Goal: Task Accomplishment & Management: Manage account settings

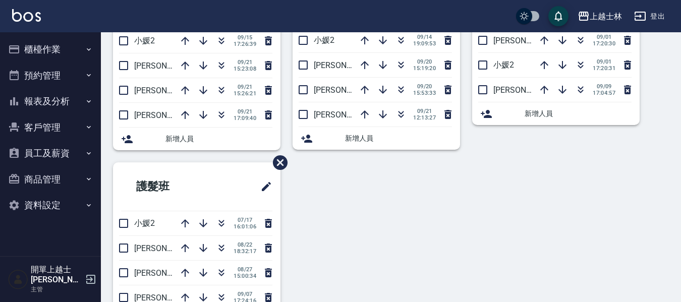
scroll to position [101, 0]
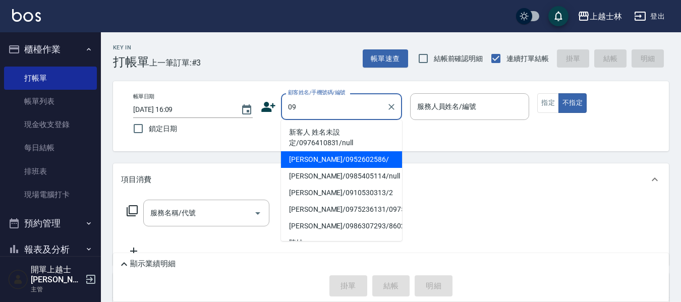
type input "[PERSON_NAME]/0952602586/"
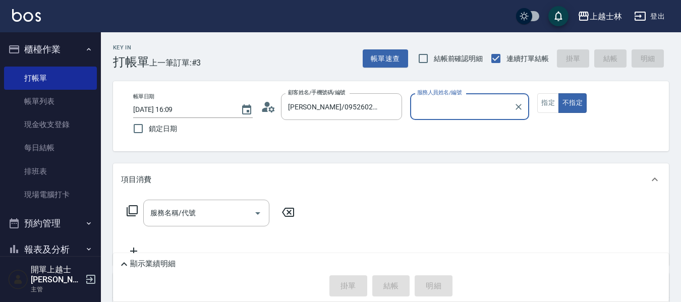
type input "[PERSON_NAME]-12"
click at [558, 93] on button "不指定" at bounding box center [572, 103] width 28 height 20
type button "false"
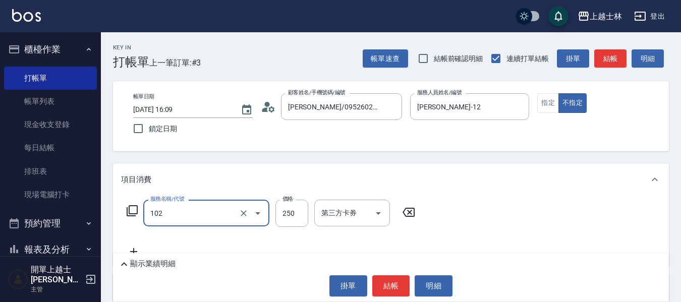
type input "精油洗髮(102)"
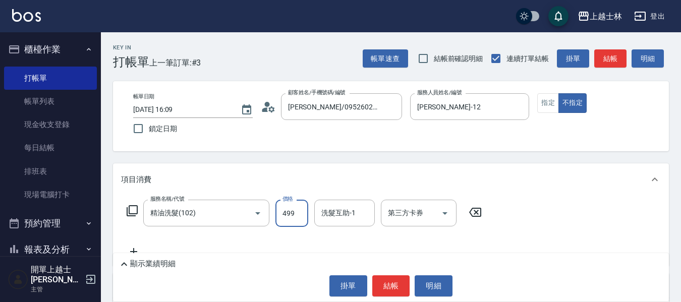
type input "499"
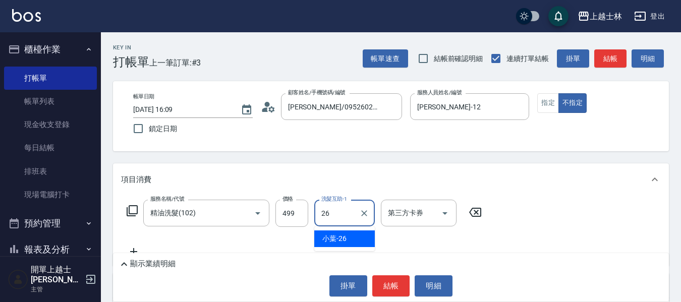
type input "小葉-26"
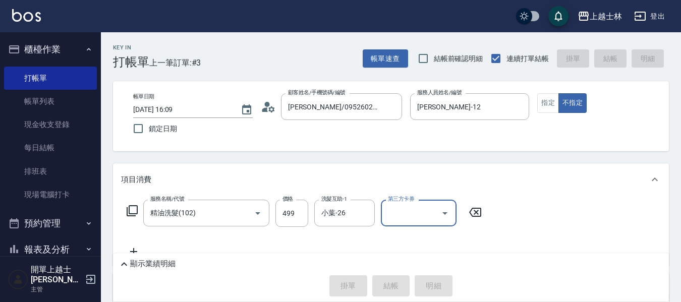
type input "[DATE] 17:46"
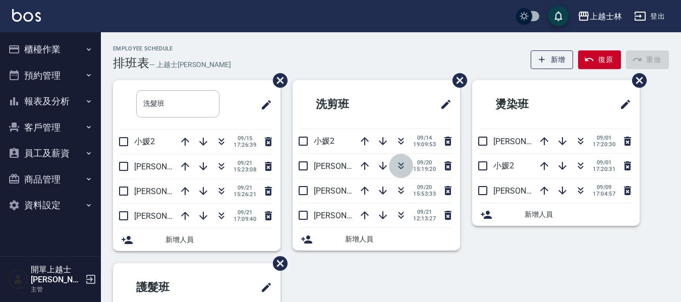
click at [404, 164] on icon "button" at bounding box center [401, 166] width 12 height 12
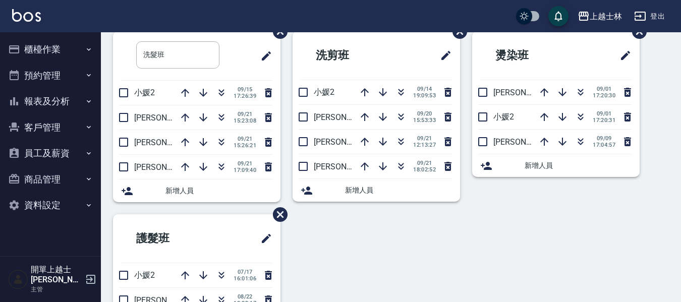
scroll to position [50, 0]
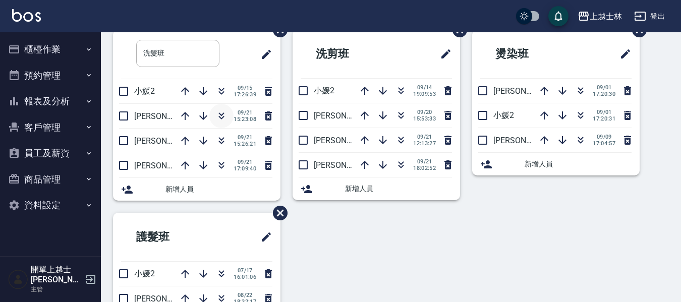
click at [219, 121] on icon "button" at bounding box center [221, 116] width 12 height 12
click at [399, 113] on icon "button" at bounding box center [401, 114] width 6 height 4
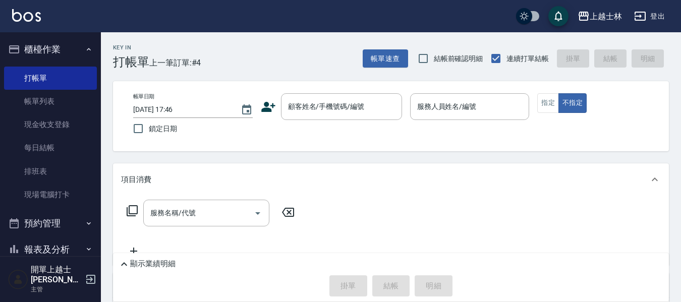
click at [281, 96] on div "顧客姓名/手機號碼/編號" at bounding box center [341, 106] width 121 height 27
click at [287, 103] on input "顧客姓名/手機號碼/編號" at bounding box center [333, 107] width 97 height 18
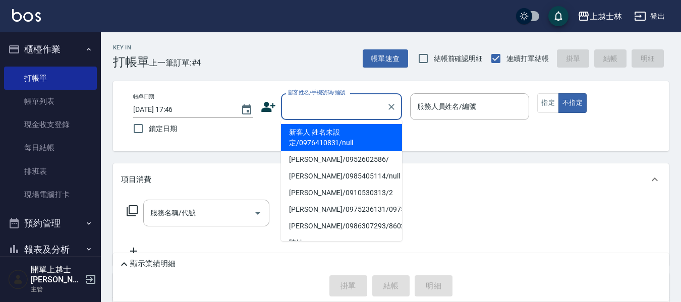
click at [287, 103] on input "顧客姓名/手機號碼/編號" at bounding box center [333, 107] width 97 height 18
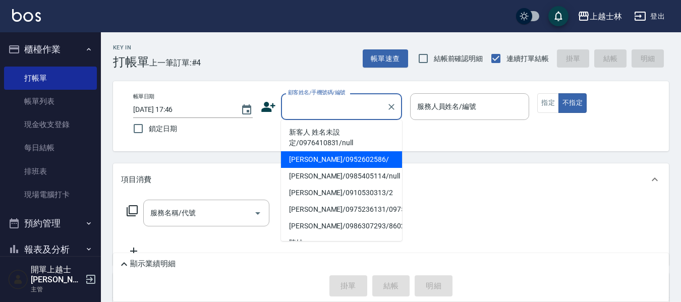
type input "哲哲/0952602586/"
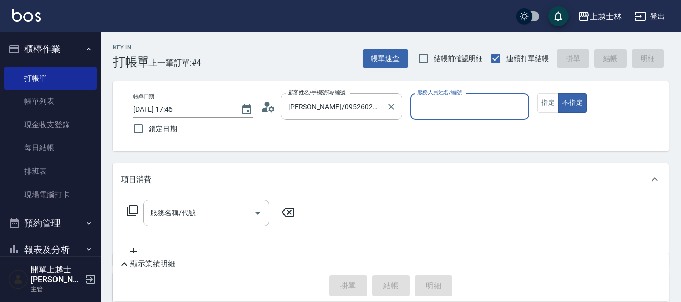
type input "哲哲-12"
click at [558, 93] on button "不指定" at bounding box center [572, 103] width 28 height 20
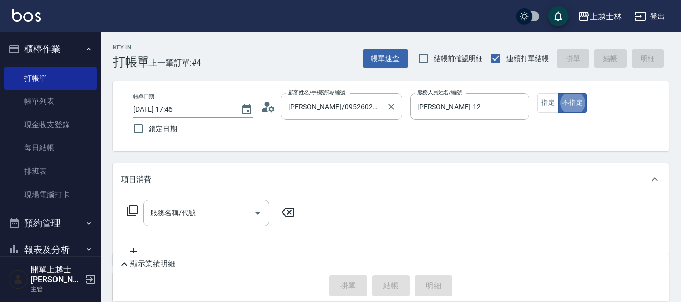
type button "false"
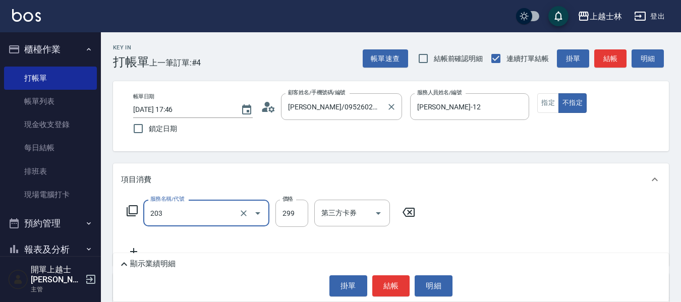
type input "B級洗+剪(203)"
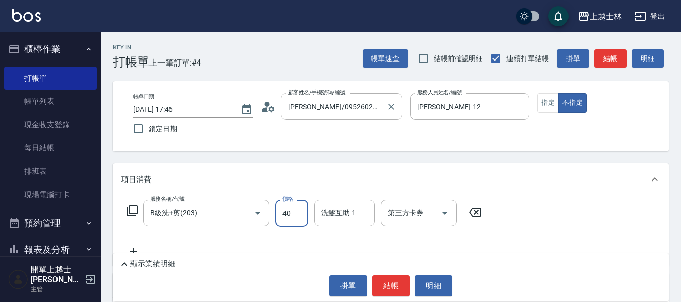
type input "400"
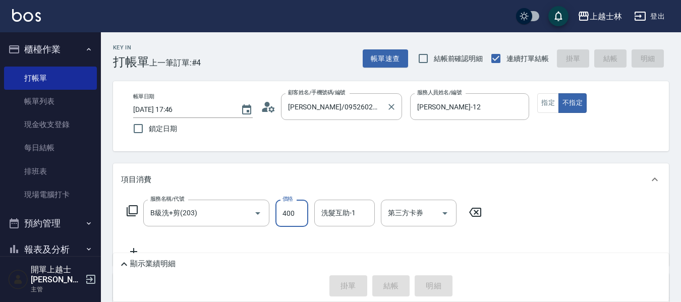
type input "2025/09/21 18:32"
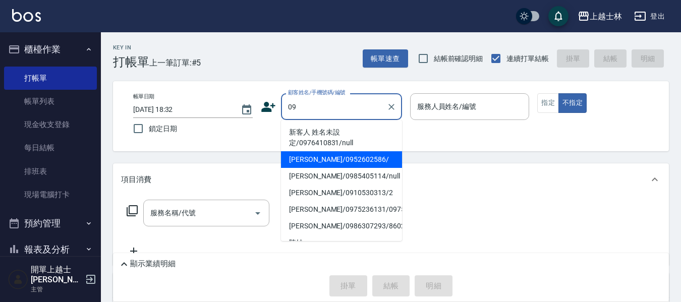
type input "哲哲/0952602586/"
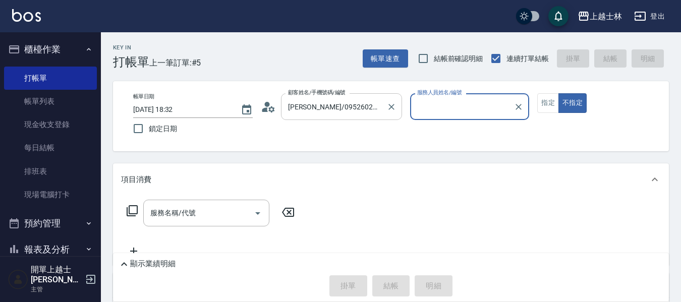
type input "哲哲-12"
click at [558, 93] on button "不指定" at bounding box center [572, 103] width 28 height 20
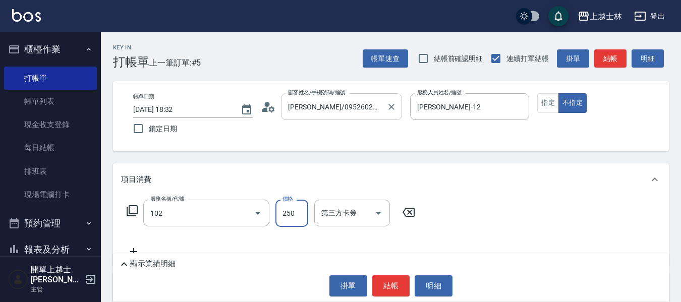
type input "精油洗髮(102)"
type input "300"
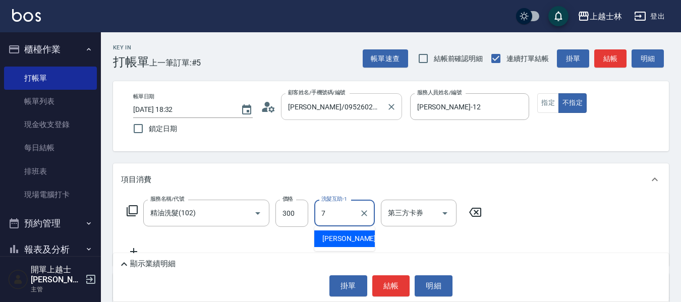
type input "蕾蕾-7"
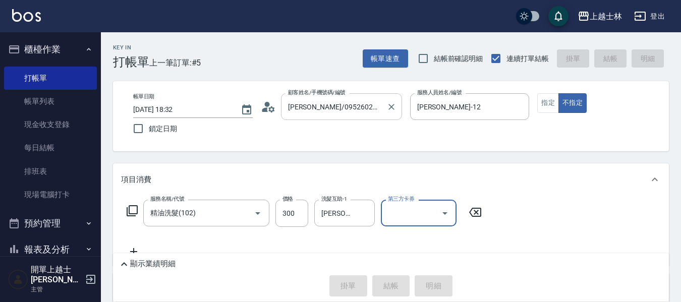
type input "2025/09/21 19:01"
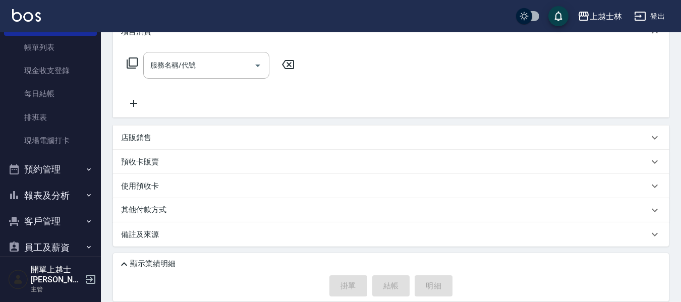
scroll to position [113, 0]
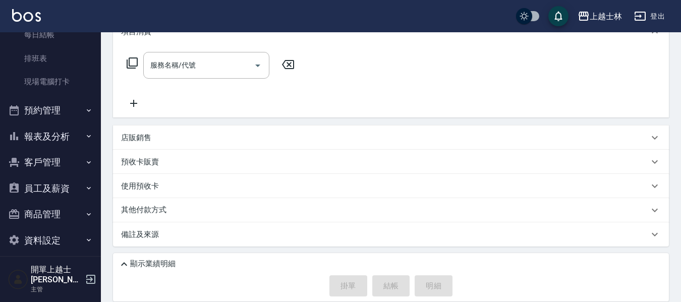
click at [42, 163] on button "客戶管理" at bounding box center [50, 162] width 93 height 26
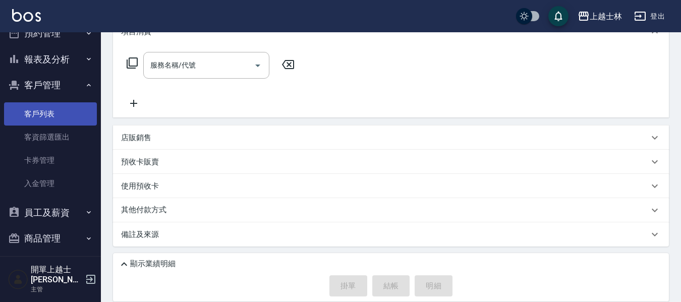
scroll to position [214, 0]
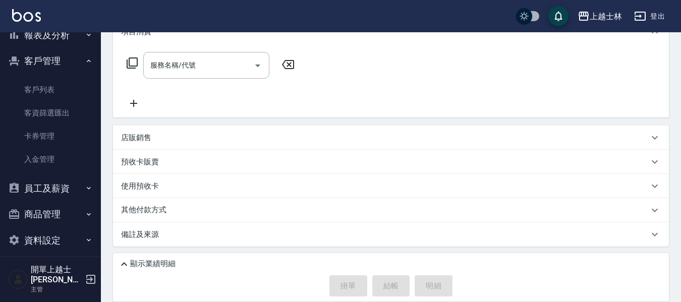
click at [48, 181] on button "員工及薪資" at bounding box center [50, 188] width 93 height 26
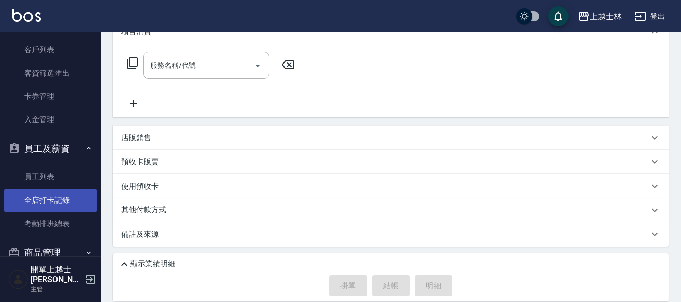
scroll to position [292, 0]
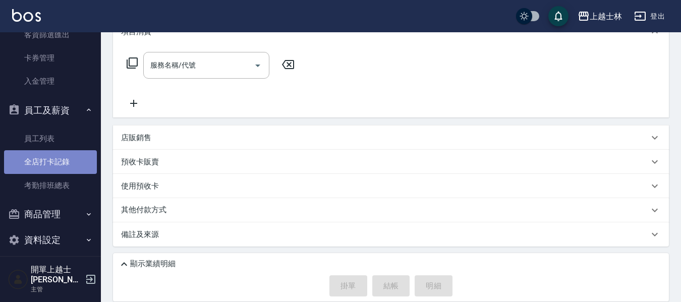
click at [71, 163] on link "全店打卡記錄" at bounding box center [50, 161] width 93 height 23
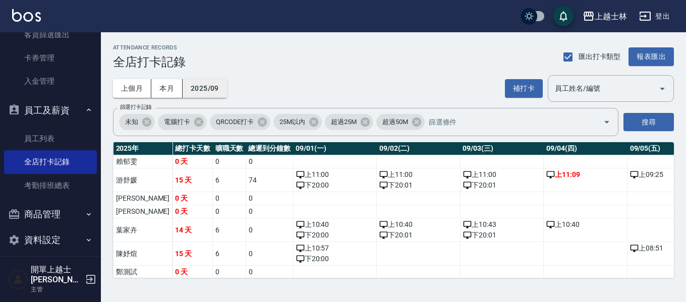
click at [209, 85] on button "2025/09" at bounding box center [205, 88] width 44 height 19
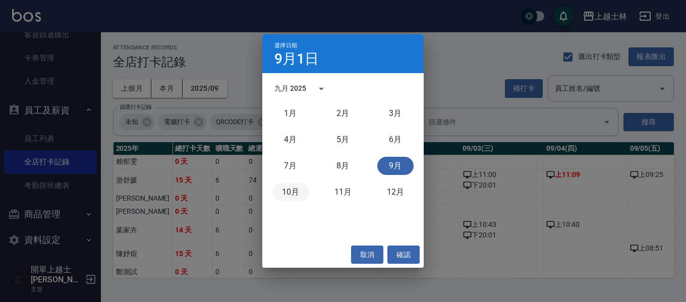
click at [287, 193] on button "10月" at bounding box center [290, 192] width 36 height 18
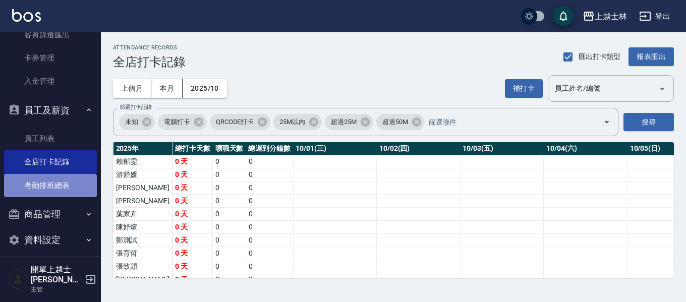
click at [67, 187] on link "考勤排班總表" at bounding box center [50, 185] width 93 height 23
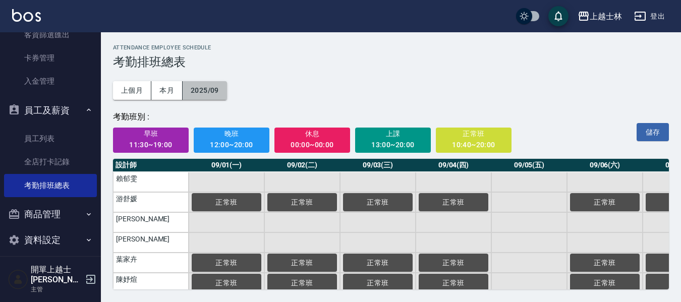
click at [212, 90] on button "2025/09" at bounding box center [205, 90] width 44 height 19
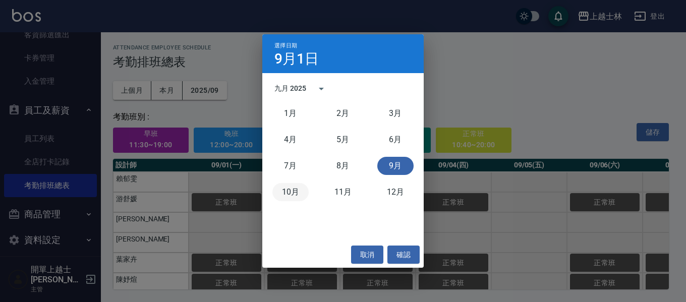
click at [284, 190] on button "10月" at bounding box center [290, 192] width 36 height 18
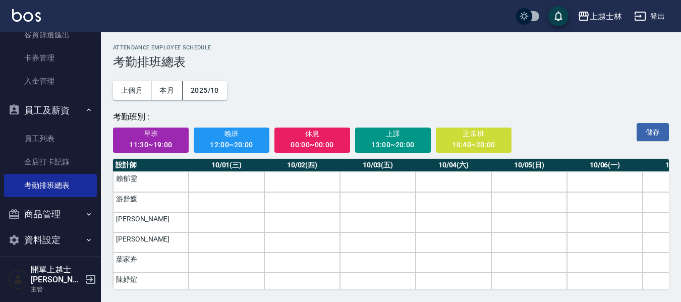
scroll to position [1, 0]
click at [462, 150] on div "10:40~20:00" at bounding box center [474, 145] width 62 height 13
click at [180, 203] on td "游舒媛" at bounding box center [151, 202] width 76 height 20
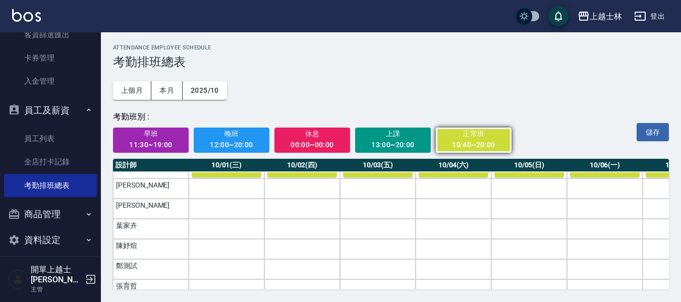
scroll to position [50, 0]
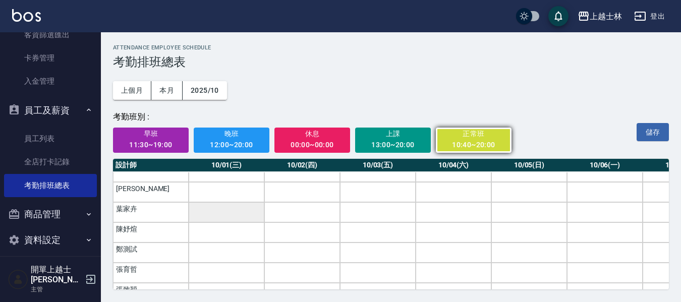
click at [193, 214] on td "a dense table" at bounding box center [227, 212] width 76 height 20
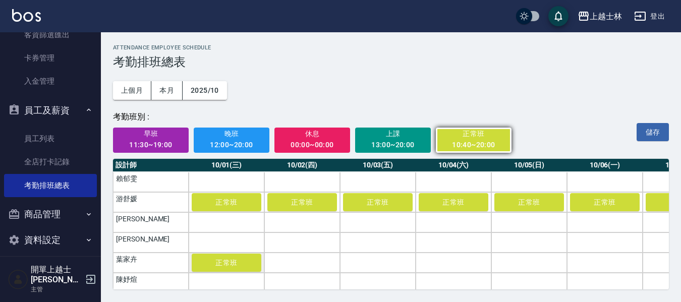
click at [195, 253] on td "正常班" at bounding box center [227, 263] width 76 height 20
click at [140, 256] on td "葉家卉" at bounding box center [151, 263] width 76 height 20
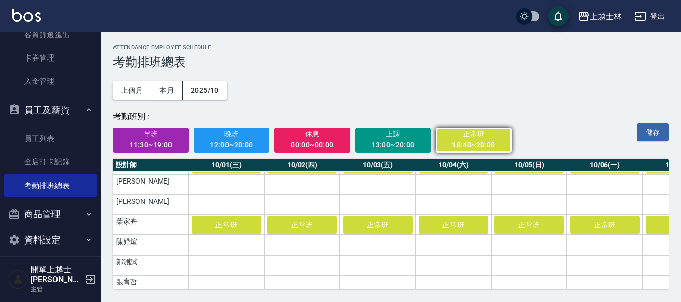
scroll to position [101, 0]
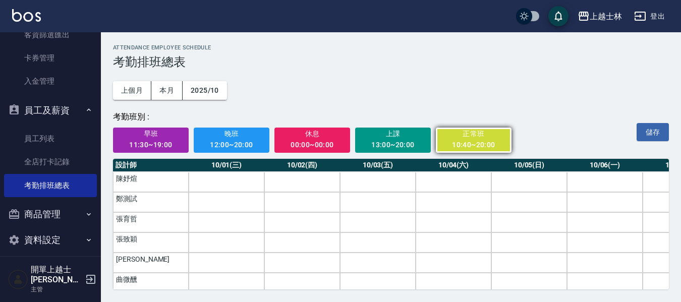
click at [131, 180] on td "陳妤煊" at bounding box center [151, 182] width 76 height 20
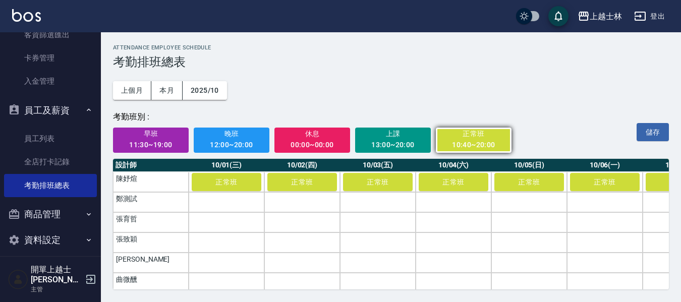
click at [127, 223] on td "張育哲" at bounding box center [151, 222] width 76 height 20
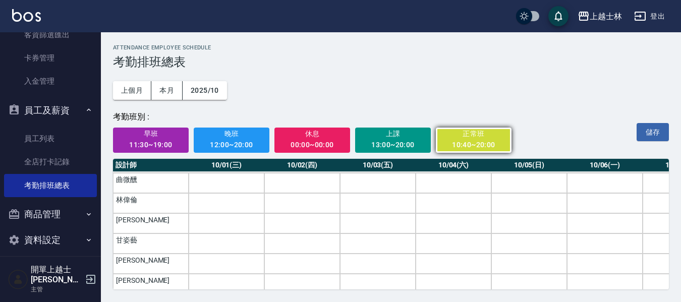
scroll to position [202, 0]
click at [130, 224] on td "葉小葉" at bounding box center [151, 222] width 76 height 20
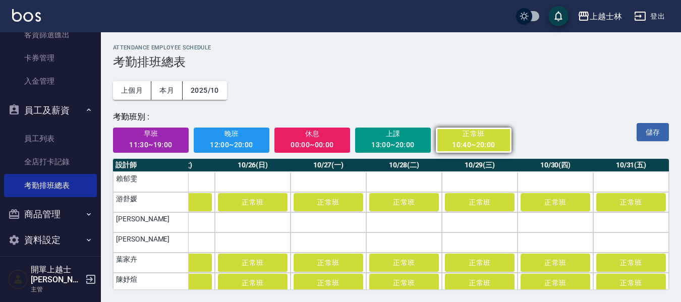
scroll to position [0, 0]
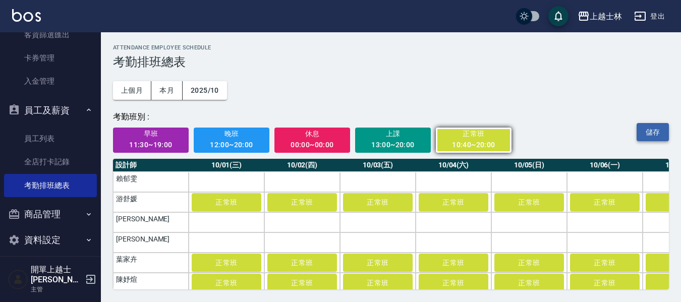
click at [654, 125] on button "儲存" at bounding box center [652, 132] width 32 height 19
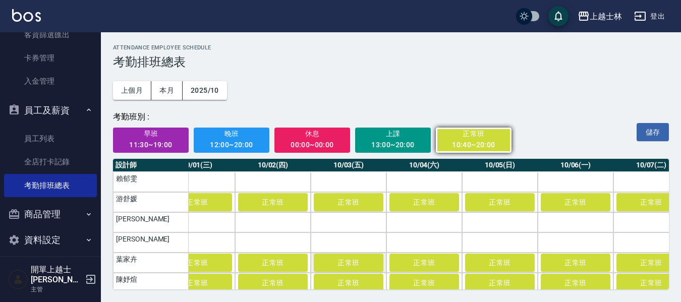
scroll to position [0, 60]
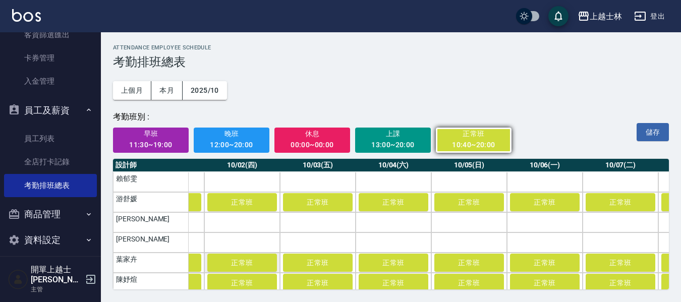
drag, startPoint x: 534, startPoint y: 243, endPoint x: 279, endPoint y: 258, distance: 255.6
click at [523, 241] on td "a dense table" at bounding box center [545, 242] width 76 height 20
click at [567, 245] on span "正常班" at bounding box center [544, 242] width 50 height 8
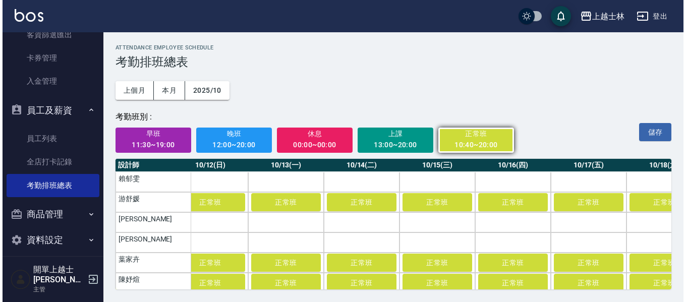
scroll to position [0, 1086]
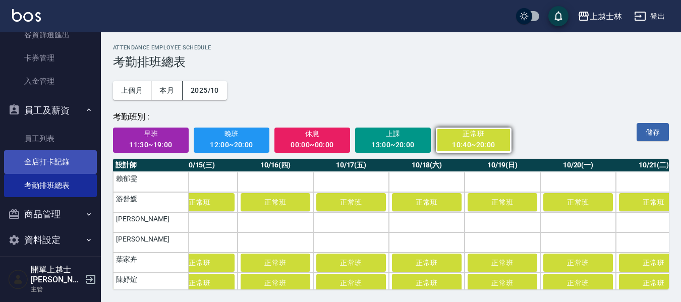
drag, startPoint x: 56, startPoint y: 169, endPoint x: 77, endPoint y: 164, distance: 20.8
click at [55, 169] on link "全店打卡記錄" at bounding box center [50, 161] width 93 height 23
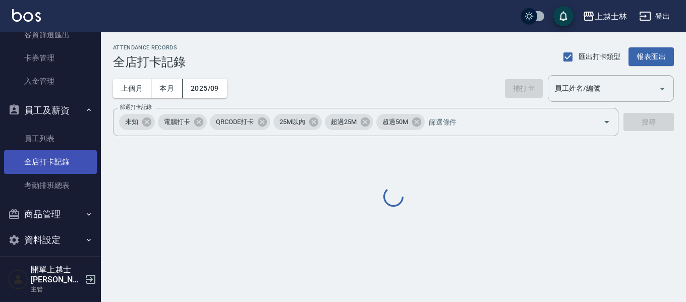
click at [65, 165] on link "全店打卡記錄" at bounding box center [50, 161] width 93 height 23
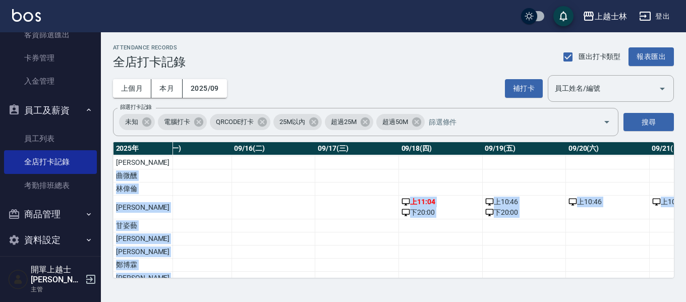
scroll to position [245, 1314]
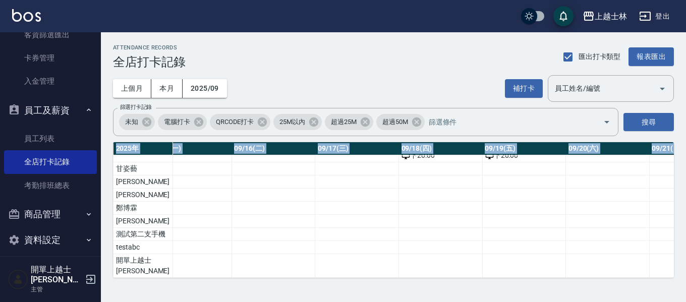
drag, startPoint x: 447, startPoint y: 278, endPoint x: 495, endPoint y: 278, distance: 47.9
click at [496, 278] on div "2025 年 總打卡天數 曠職天數 總遲到分鐘數 09/01(一) 09/02(二) 09/03(三) 09/04(四) 09/05(五) 09/06(六) …" at bounding box center [393, 210] width 561 height 136
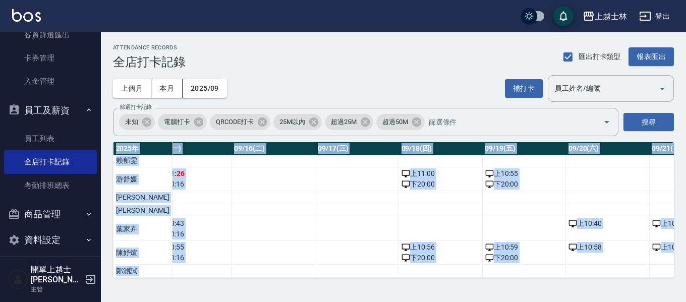
scroll to position [0, 1314]
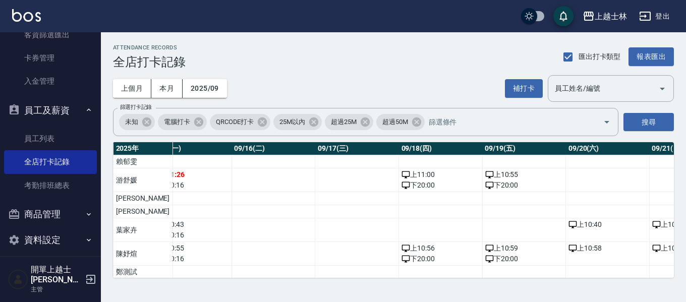
click at [346, 229] on td "a dense table" at bounding box center [357, 230] width 84 height 24
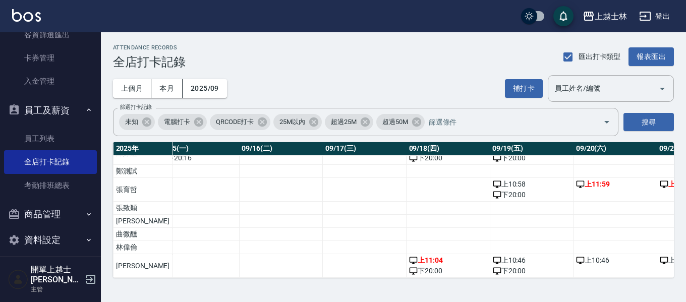
scroll to position [101, 1405]
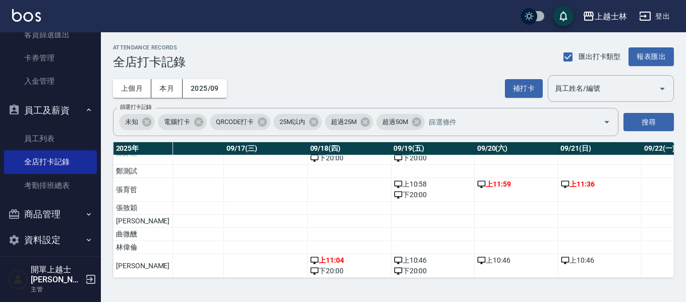
drag, startPoint x: 429, startPoint y: 279, endPoint x: 390, endPoint y: 279, distance: 38.8
click at [390, 279] on div "ATTENDANCE RECORDS 全店打卡記錄 匯出打卡類型 報表匯出 上個月 本月 2025/09 補打卡 員工姓名/編號 員工姓名/編號 篩選打卡記錄…" at bounding box center [393, 161] width 585 height 258
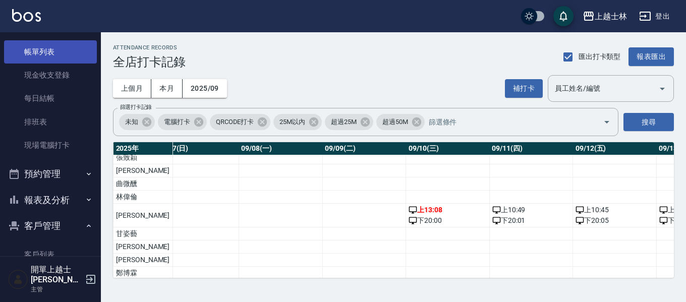
scroll to position [50, 0]
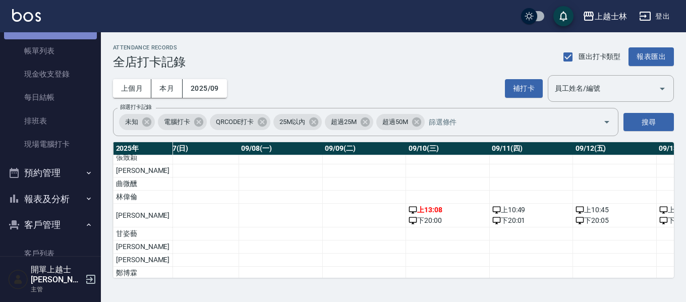
click at [67, 38] on link "打帳單" at bounding box center [50, 27] width 93 height 23
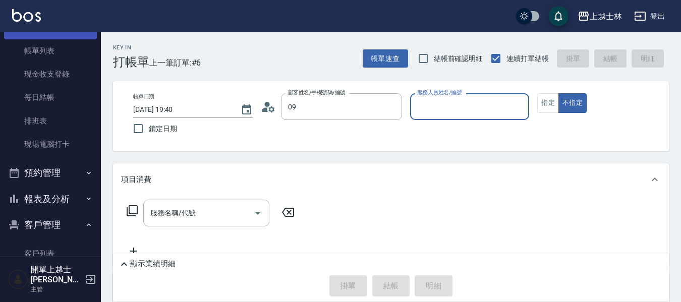
type input "哲哲/0952602586/"
type input "哲哲-12"
click at [558, 93] on button "不指定" at bounding box center [572, 103] width 28 height 20
type button "false"
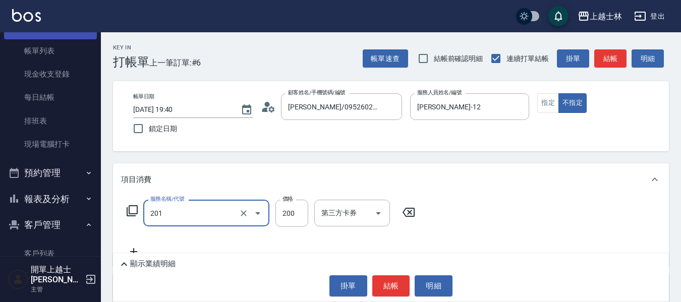
type input "B級單剪(201)"
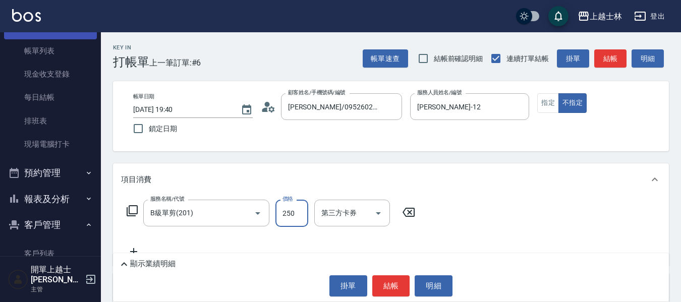
type input "250"
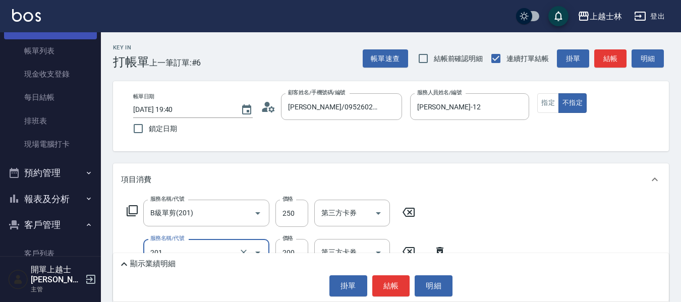
type input "B級單剪(201)"
type input "250"
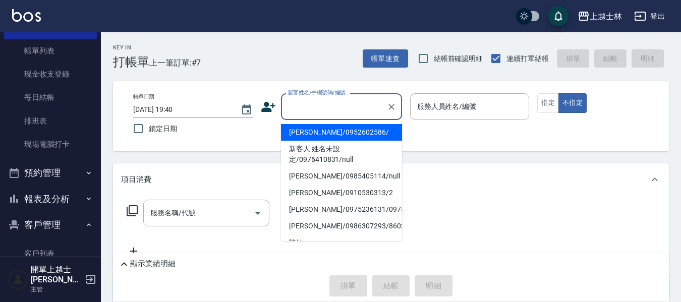
click at [311, 112] on input "顧客姓名/手機號碼/編號" at bounding box center [333, 107] width 97 height 18
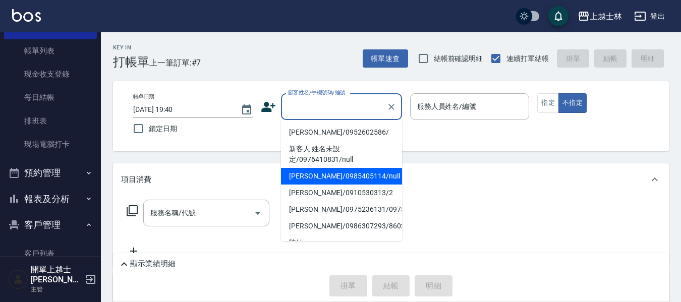
click at [346, 177] on li "妤煊/0985405114/null" at bounding box center [341, 176] width 121 height 17
type input "妤煊/0985405114/null"
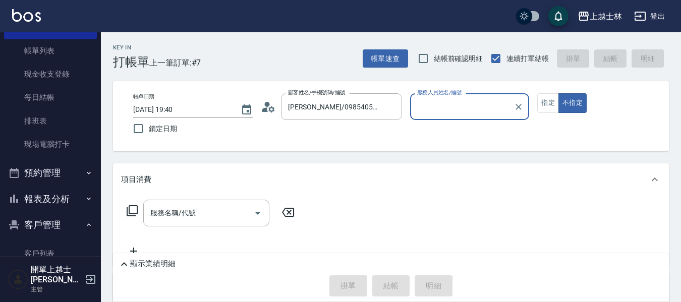
type input "妤煊-8"
click at [165, 208] on div "服務名稱/代號 服務名稱/代號" at bounding box center [206, 213] width 126 height 27
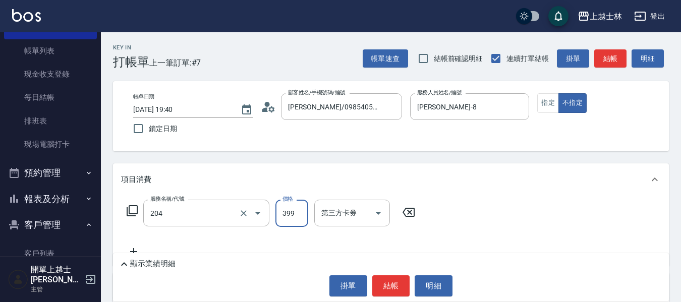
type input "A級洗+剪(204)"
type input "400"
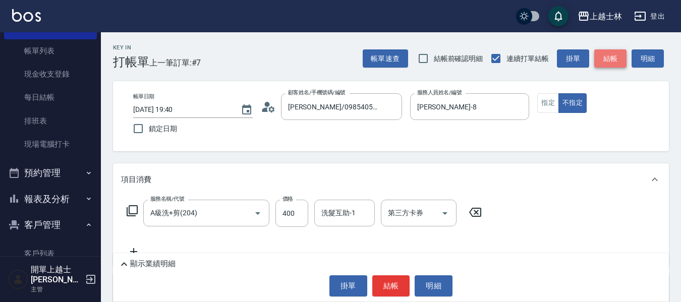
click at [613, 58] on button "結帳" at bounding box center [610, 58] width 32 height 19
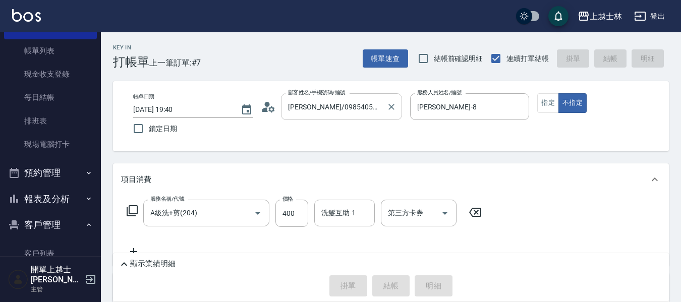
type input "2025/09/21 19:41"
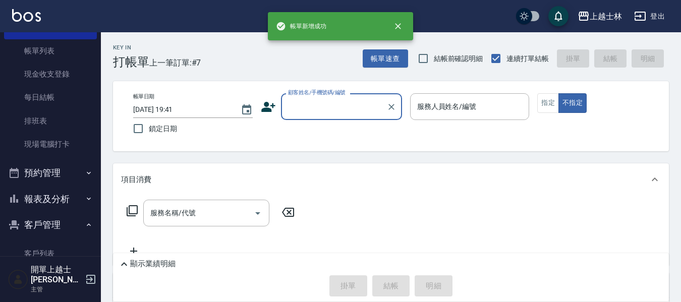
click at [333, 105] on input "顧客姓名/手機號碼/編號" at bounding box center [333, 107] width 97 height 18
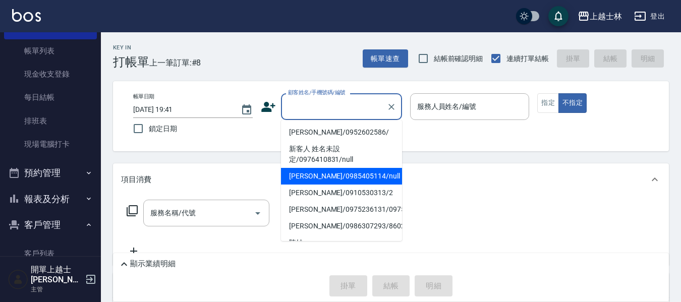
click at [344, 179] on li "妤煊/0985405114/null" at bounding box center [341, 176] width 121 height 17
type input "妤煊/0985405114/null"
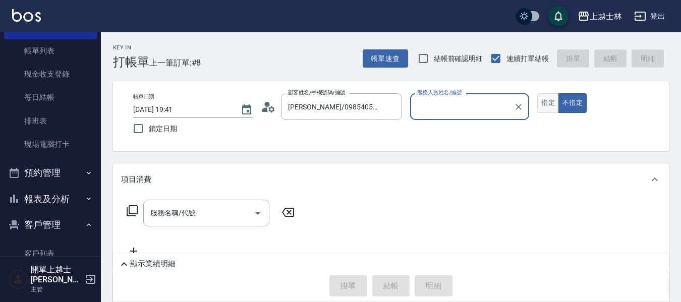
type input "妤煊-8"
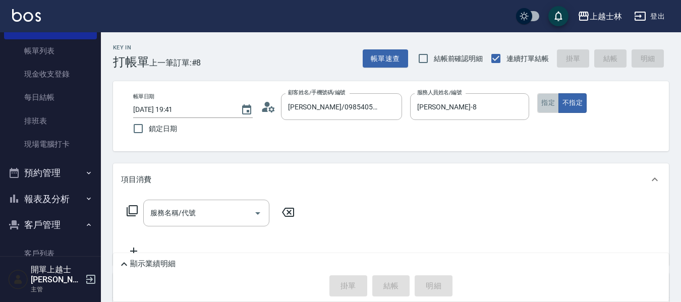
click at [541, 105] on button "指定" at bounding box center [548, 103] width 22 height 20
drag, startPoint x: 125, startPoint y: 211, endPoint x: 130, endPoint y: 210, distance: 5.1
click at [126, 211] on div "服務名稱/代號 服務名稱/代號" at bounding box center [210, 213] width 179 height 27
click at [130, 209] on icon at bounding box center [132, 211] width 12 height 12
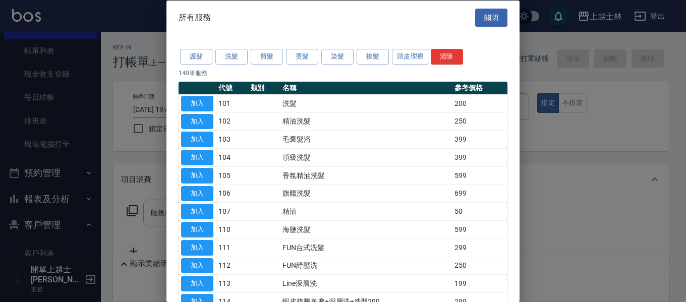
click at [250, 55] on div "護髮 洗髮 剪髮 燙髮 染髮 接髮 頭皮理療 清除" at bounding box center [342, 56] width 329 height 19
click at [298, 57] on button "燙髮" at bounding box center [302, 57] width 32 height 16
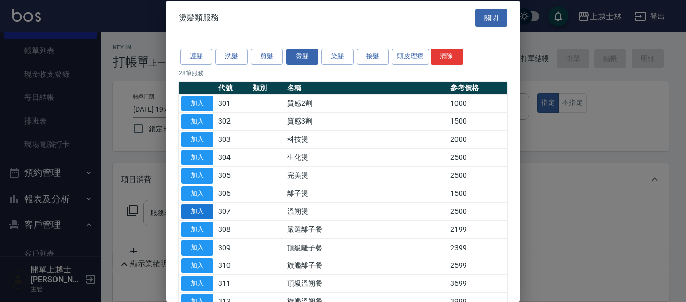
click at [209, 210] on button "加入" at bounding box center [197, 212] width 32 height 16
type input "溫朔燙(307)"
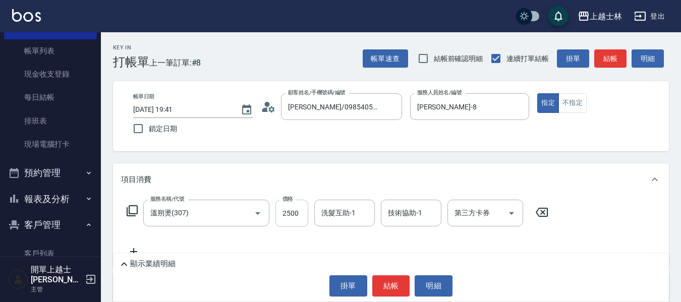
click at [297, 208] on input "2500" at bounding box center [291, 213] width 33 height 27
type input "2700"
click at [607, 55] on button "結帳" at bounding box center [610, 58] width 32 height 19
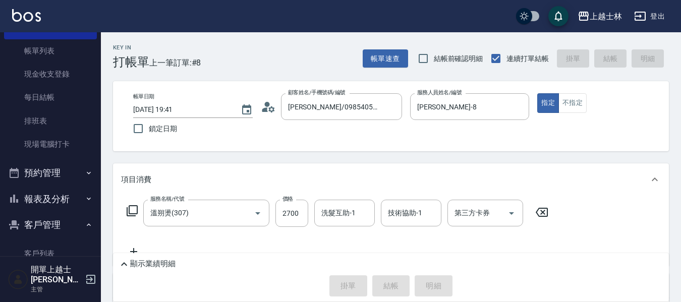
type input "2025/09/21 19:42"
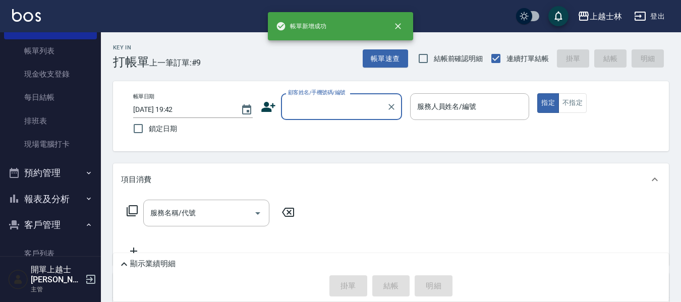
click at [322, 106] on input "顧客姓名/手機號碼/編號" at bounding box center [333, 107] width 97 height 18
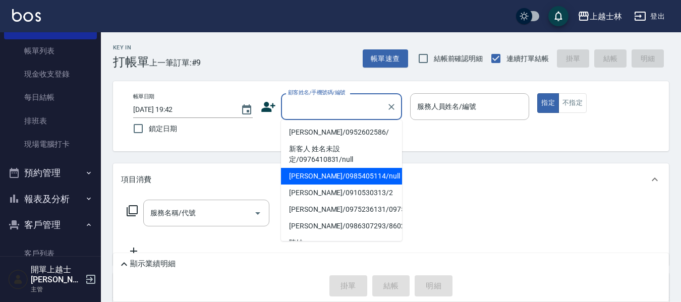
click at [347, 172] on li "妤煊/0985405114/null" at bounding box center [341, 176] width 121 height 17
type input "妤煊/0985405114/null"
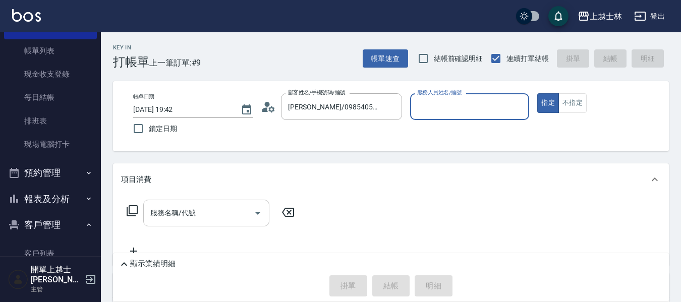
type input "妤煊-8"
click at [208, 219] on input "服務名稱/代號" at bounding box center [199, 213] width 102 height 18
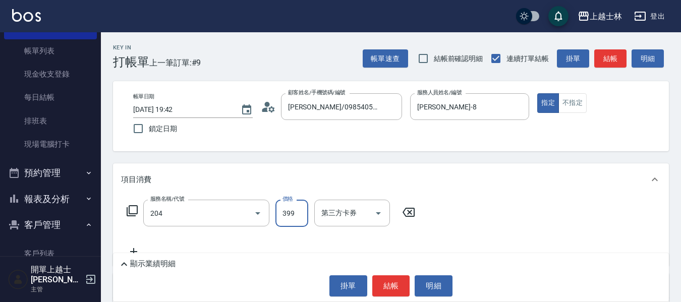
type input "A級洗+剪(204)"
type input "500"
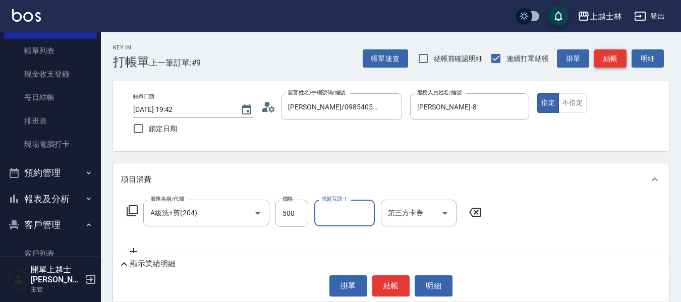
click at [613, 53] on button "結帳" at bounding box center [610, 58] width 32 height 19
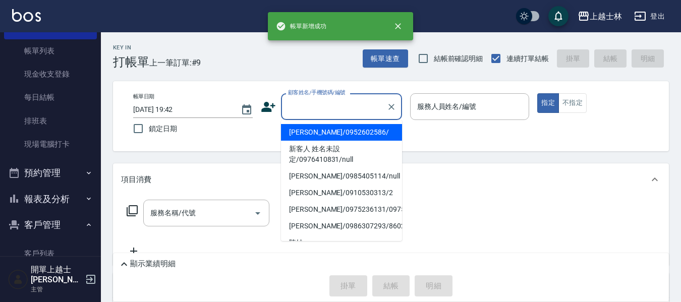
click at [315, 107] on input "顧客姓名/手機號碼/編號" at bounding box center [333, 107] width 97 height 18
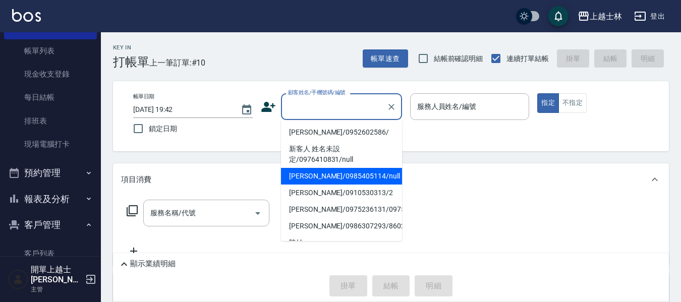
click at [329, 180] on li "妤煊/0985405114/null" at bounding box center [341, 176] width 121 height 17
type input "妤煊/0985405114/null"
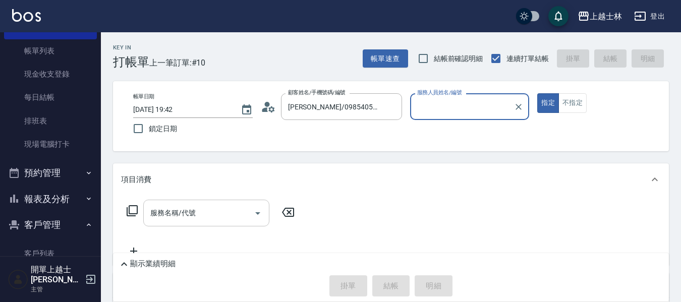
type input "妤煊-8"
click at [204, 211] on input "服務名稱/代號" at bounding box center [199, 213] width 102 height 18
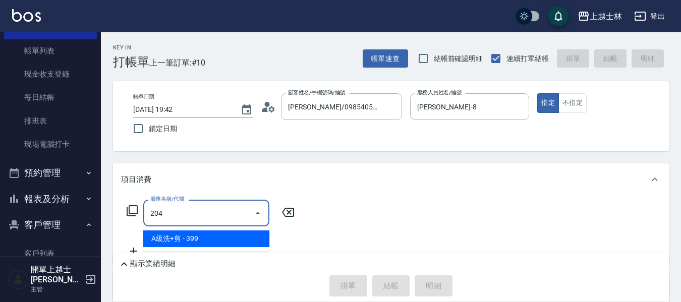
type input "A級洗+剪(204)"
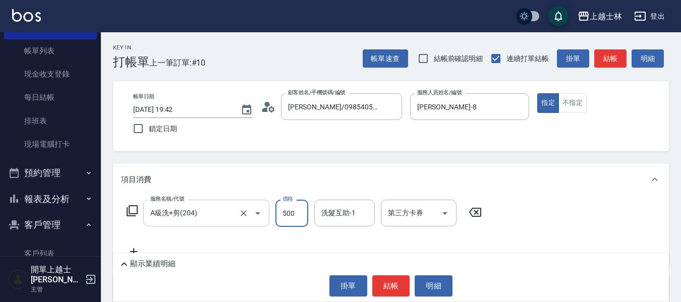
type input "500"
click at [618, 58] on button "結帳" at bounding box center [610, 58] width 32 height 19
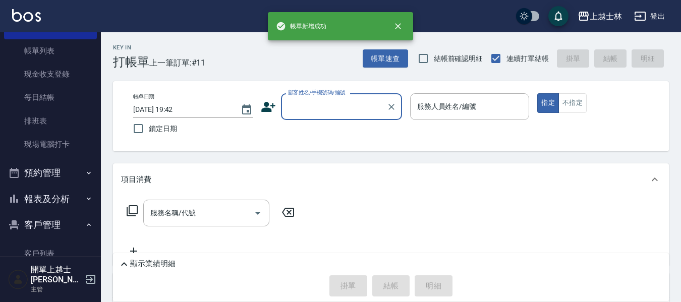
click at [343, 117] on div "顧客姓名/手機號碼/編號" at bounding box center [341, 106] width 121 height 27
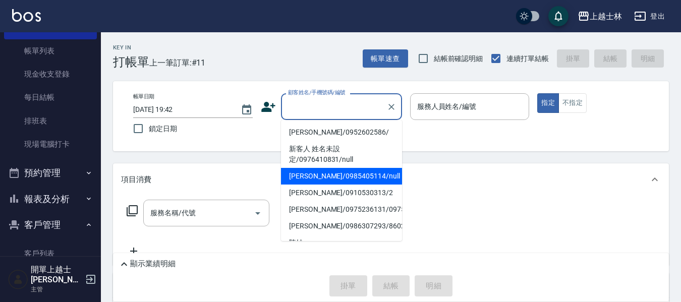
click at [337, 178] on li "妤煊/0985405114/null" at bounding box center [341, 176] width 121 height 17
type input "妤煊/0985405114/null"
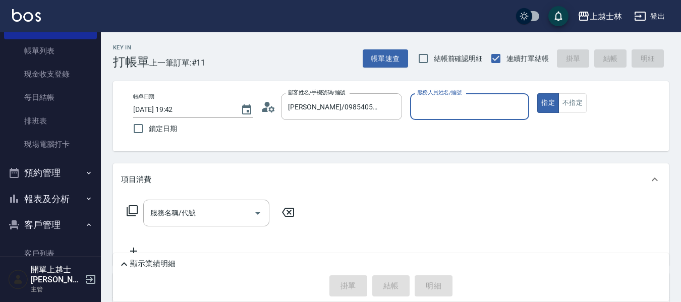
drag, startPoint x: 578, startPoint y: 103, endPoint x: 526, endPoint y: 125, distance: 55.6
click at [577, 103] on button "不指定" at bounding box center [572, 103] width 28 height 20
type input "妤煊-8"
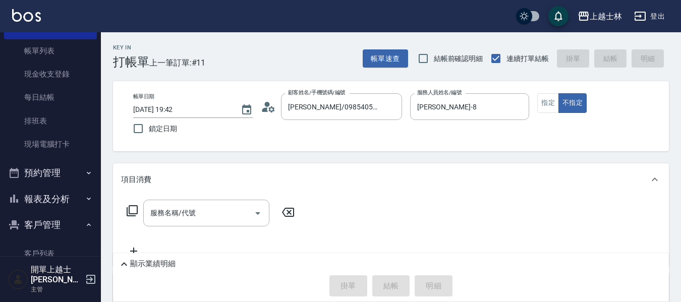
click at [133, 210] on icon at bounding box center [132, 211] width 12 height 12
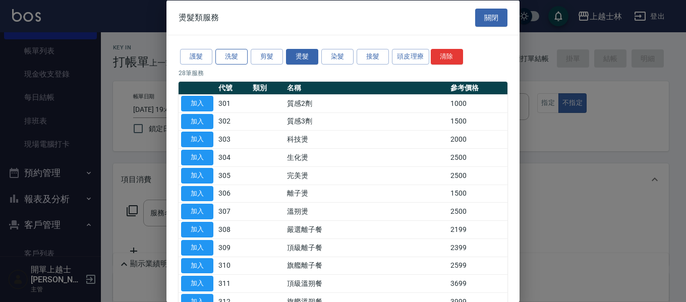
click at [232, 52] on button "洗髮" at bounding box center [231, 57] width 32 height 16
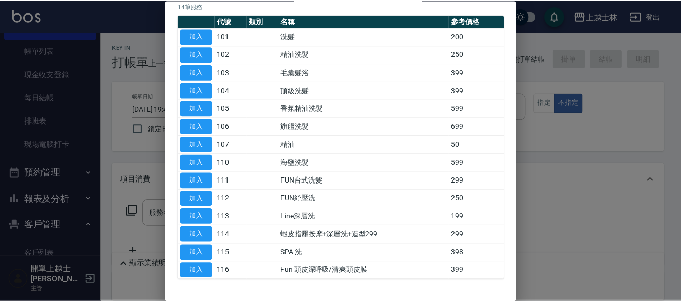
scroll to position [49, 0]
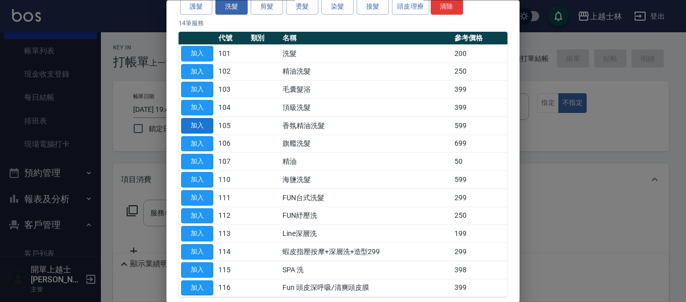
click at [201, 124] on button "加入" at bounding box center [197, 126] width 32 height 16
type input "香氛精油洗髮(105)"
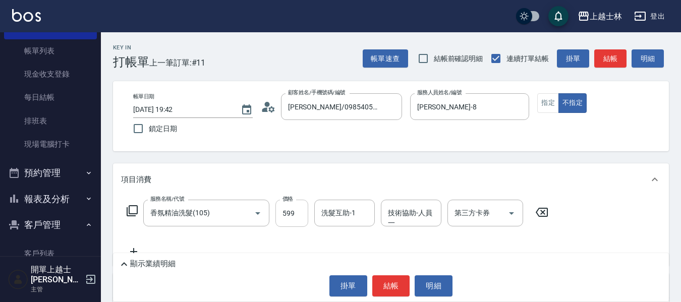
click at [291, 216] on input "599" at bounding box center [291, 213] width 33 height 27
type input "700"
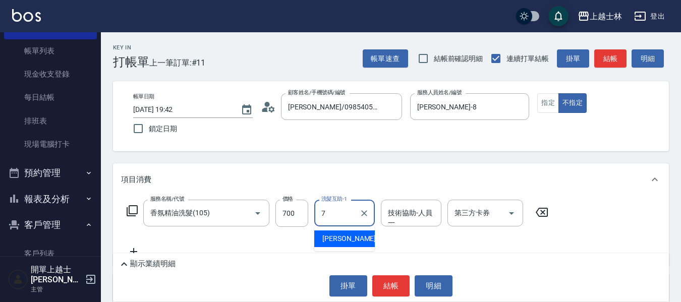
type input "蕾蕾-7"
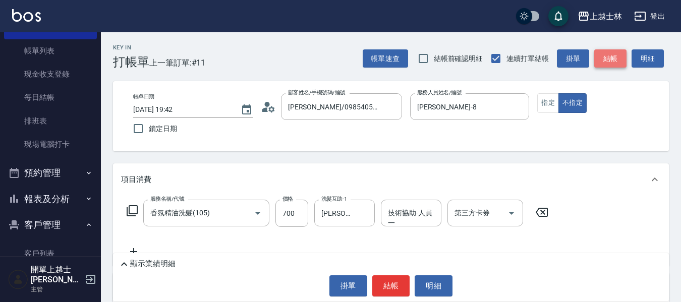
click at [601, 66] on button "結帳" at bounding box center [610, 58] width 32 height 19
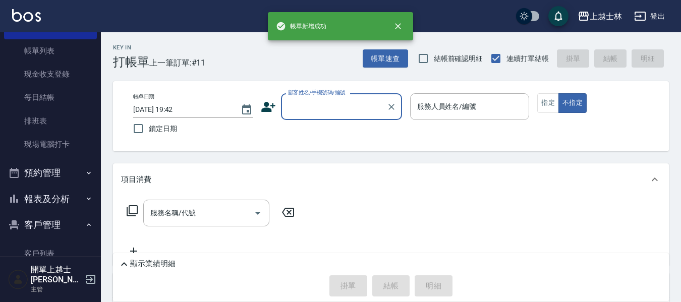
click at [309, 110] on input "顧客姓名/手機號碼/編號" at bounding box center [333, 107] width 97 height 18
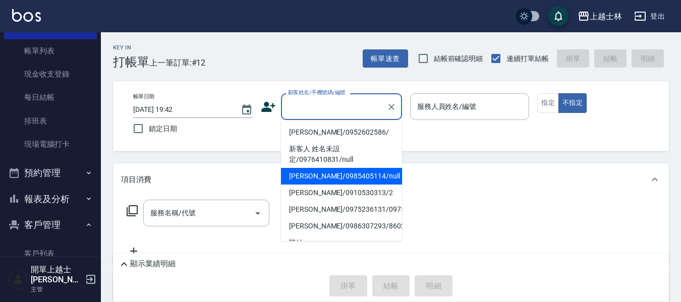
click at [333, 175] on li "妤煊/0985405114/null" at bounding box center [341, 176] width 121 height 17
type input "妤煊/0985405114/null"
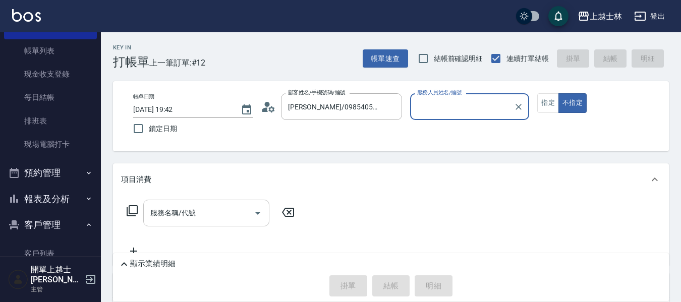
type input "妤煊-8"
click at [201, 215] on input "服務名稱/代號" at bounding box center [199, 213] width 102 height 18
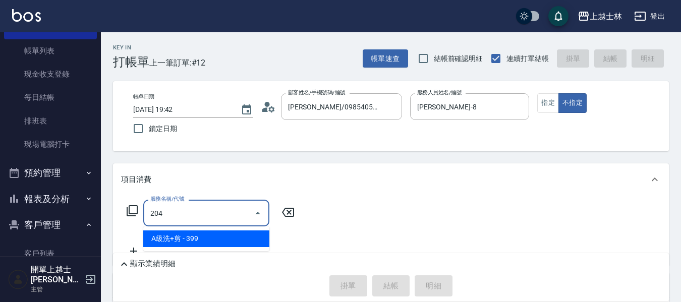
type input "A級洗+剪(204)"
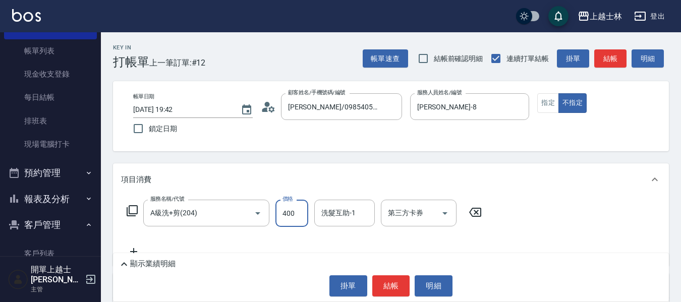
type input "400"
click at [607, 67] on button "結帳" at bounding box center [610, 58] width 32 height 19
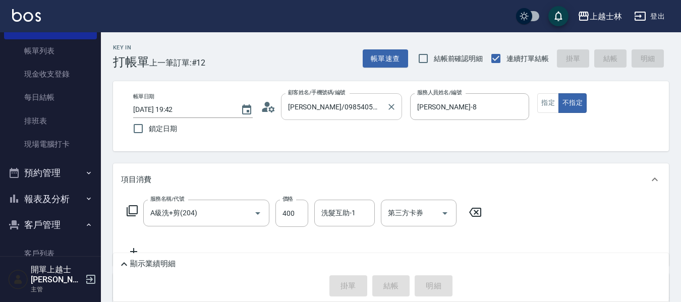
type input "2025/09/21 19:43"
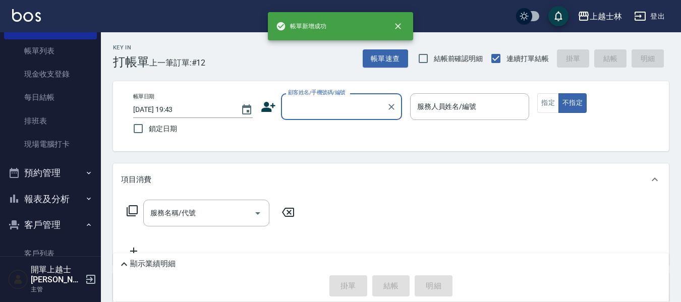
click at [326, 110] on input "顧客姓名/手機號碼/編號" at bounding box center [333, 107] width 97 height 18
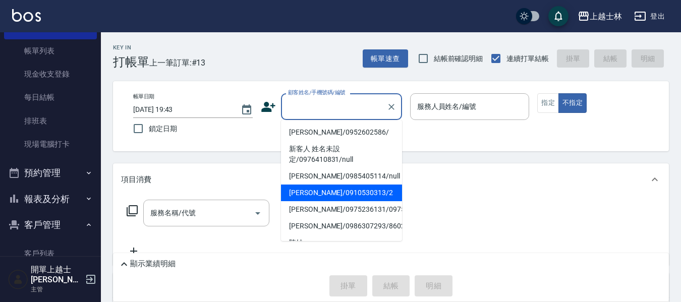
click at [350, 186] on ul "哲哲/0952602586/ 新客人 姓名未設定/0976410831/null 妤煊/0985405114/null 舒媛/0910530313/2 鄧玉蕙…" at bounding box center [341, 180] width 121 height 121
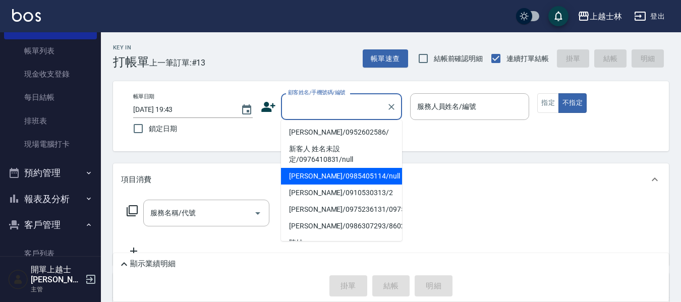
click at [356, 178] on li "妤煊/0985405114/null" at bounding box center [341, 176] width 121 height 17
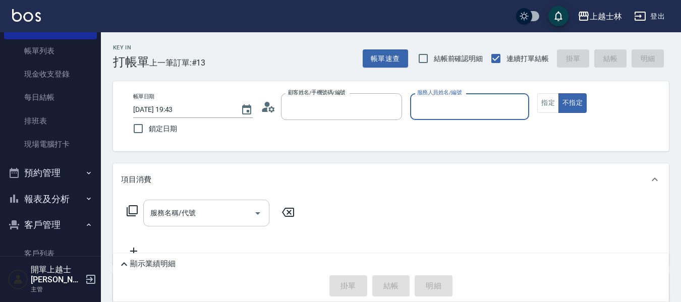
type input "妤煊/0985405114/null"
type input "妤煊-8"
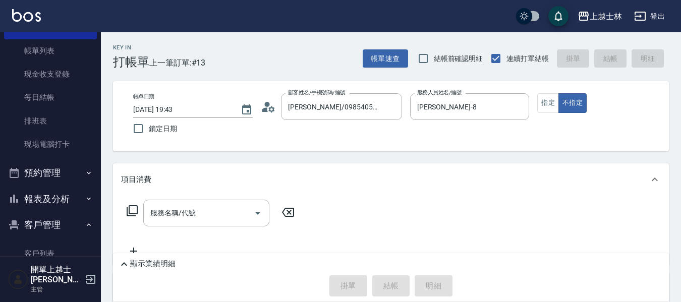
click at [132, 213] on icon at bounding box center [132, 211] width 12 height 12
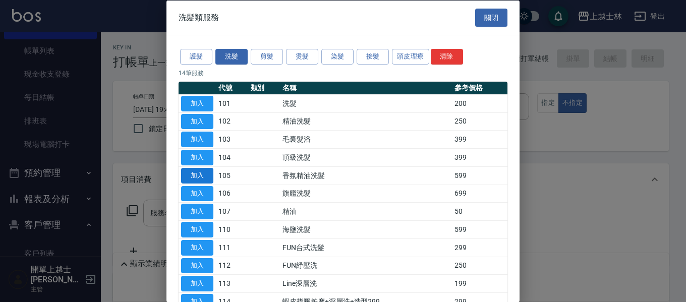
click at [208, 171] on button "加入" at bounding box center [197, 175] width 32 height 16
type input "香氛精油洗髮(105)"
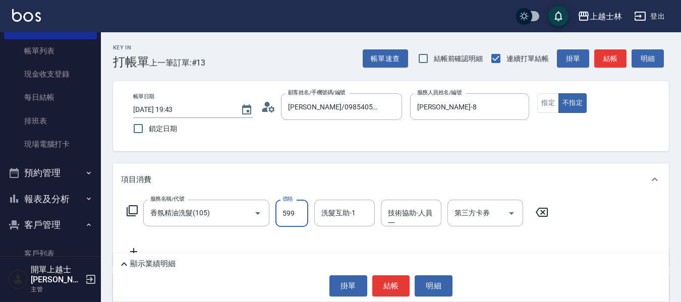
click at [304, 205] on input "599" at bounding box center [291, 213] width 33 height 27
type input "700"
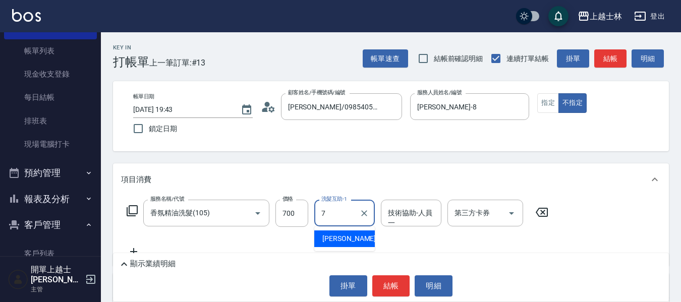
type input "蕾蕾-7"
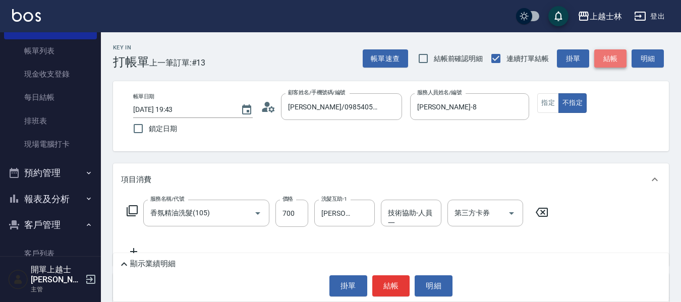
click at [616, 57] on button "結帳" at bounding box center [610, 58] width 32 height 19
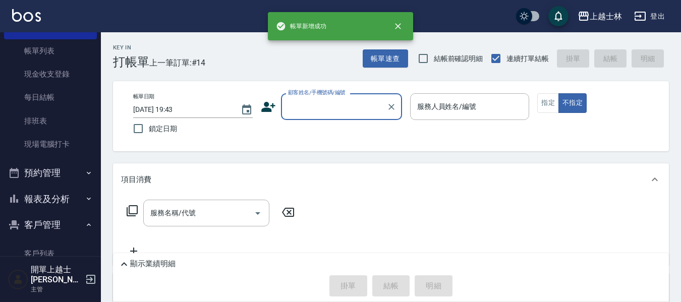
scroll to position [101, 0]
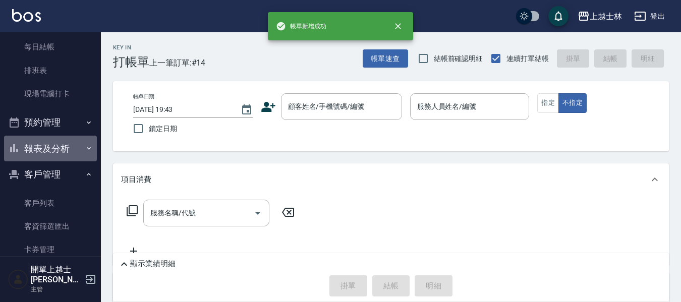
click at [52, 151] on button "報表及分析" at bounding box center [50, 149] width 93 height 26
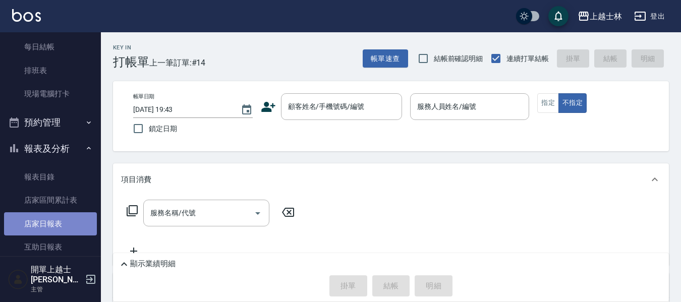
click at [61, 228] on link "店家日報表" at bounding box center [50, 223] width 93 height 23
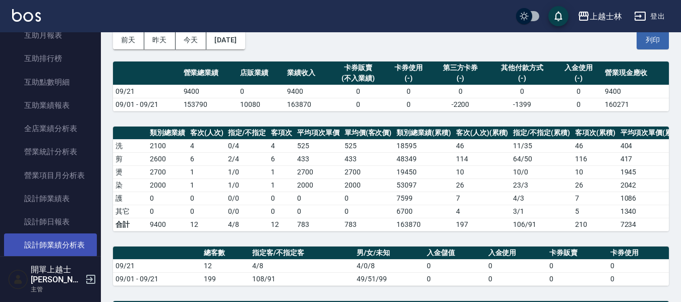
scroll to position [353, 0]
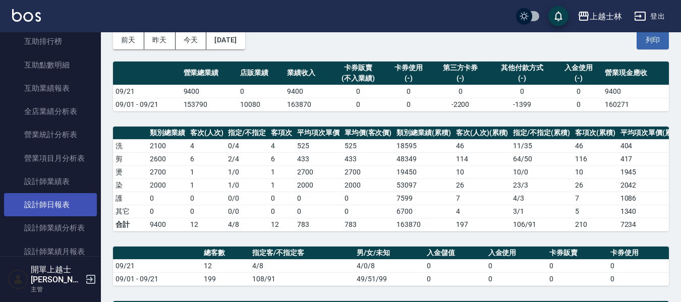
click at [55, 197] on link "設計師日報表" at bounding box center [50, 204] width 93 height 23
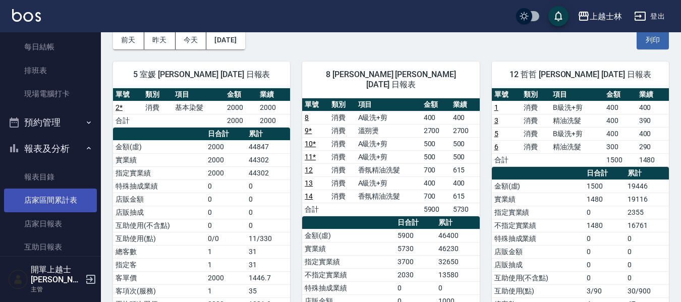
scroll to position [151, 0]
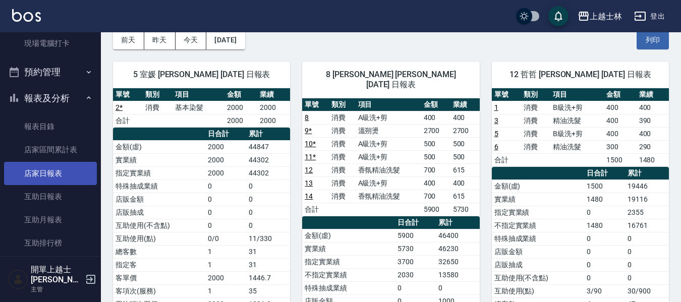
click at [61, 173] on link "店家日報表" at bounding box center [50, 173] width 93 height 23
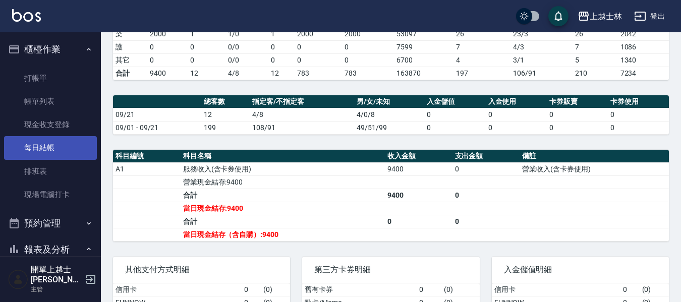
click at [45, 149] on link "每日結帳" at bounding box center [50, 147] width 93 height 23
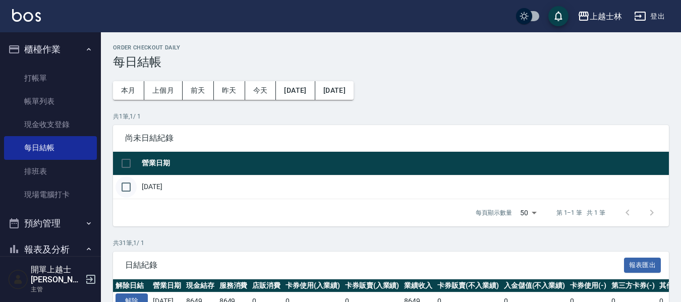
click at [122, 189] on input "checkbox" at bounding box center [125, 186] width 21 height 21
checkbox input "true"
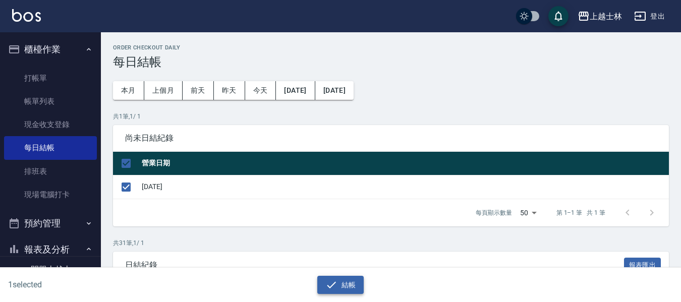
click at [344, 287] on button "結帳" at bounding box center [340, 285] width 47 height 19
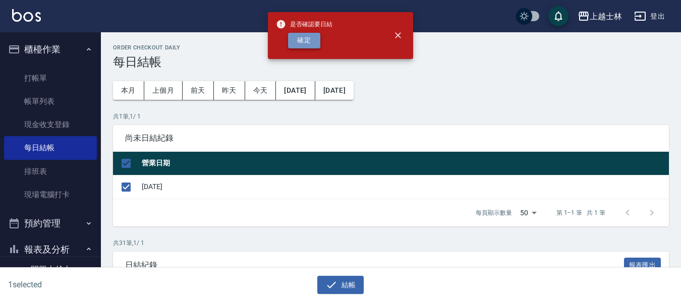
click at [304, 44] on button "確定" at bounding box center [304, 41] width 32 height 16
checkbox input "false"
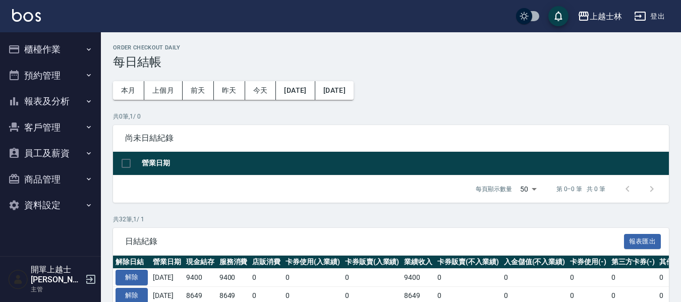
click at [55, 103] on button "報表及分析" at bounding box center [50, 101] width 93 height 26
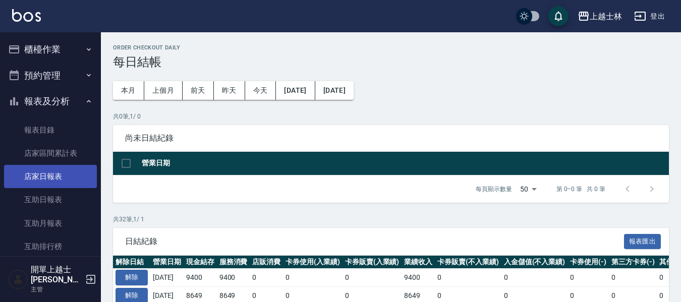
click at [47, 178] on link "店家日報表" at bounding box center [50, 176] width 93 height 23
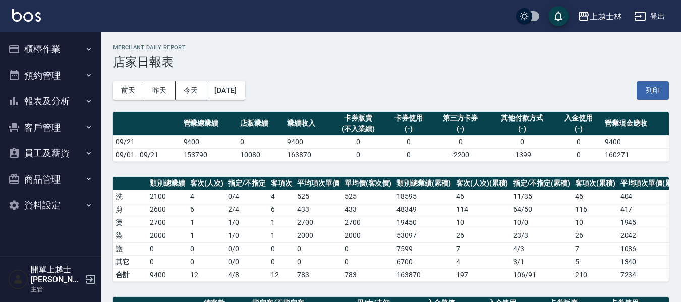
click at [31, 44] on button "櫃檯作業" at bounding box center [50, 49] width 93 height 26
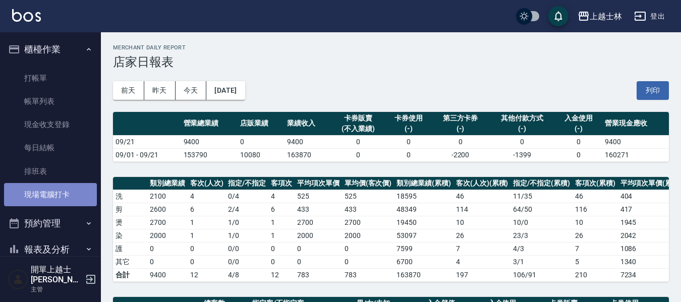
click at [72, 194] on link "現場電腦打卡" at bounding box center [50, 194] width 93 height 23
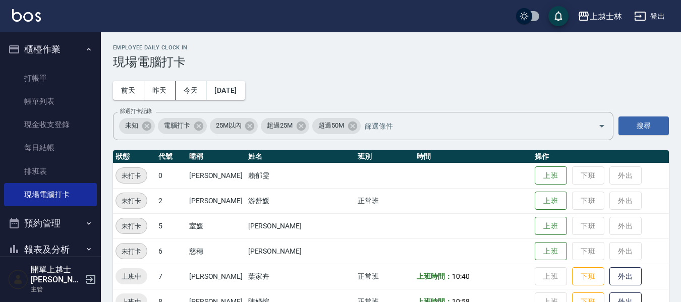
scroll to position [50, 0]
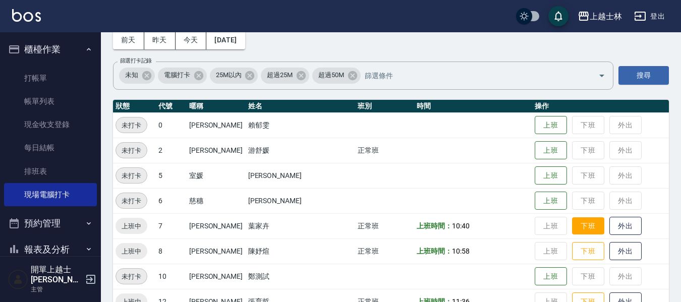
click at [572, 223] on button "下班" at bounding box center [588, 226] width 32 height 18
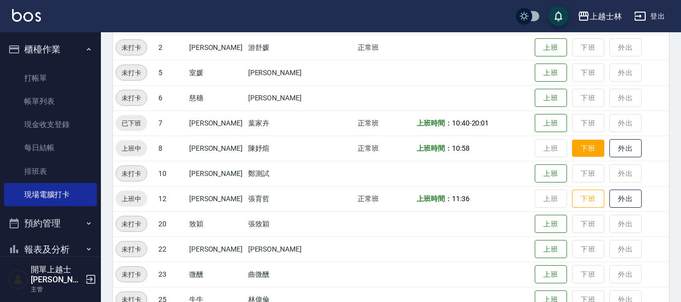
scroll to position [162, 0]
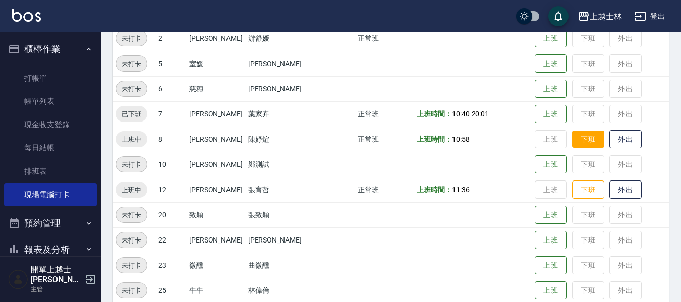
click at [572, 146] on button "下班" at bounding box center [588, 140] width 32 height 18
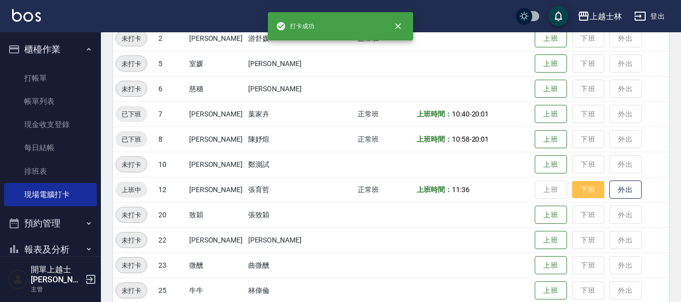
click at [572, 191] on button "下班" at bounding box center [588, 190] width 32 height 18
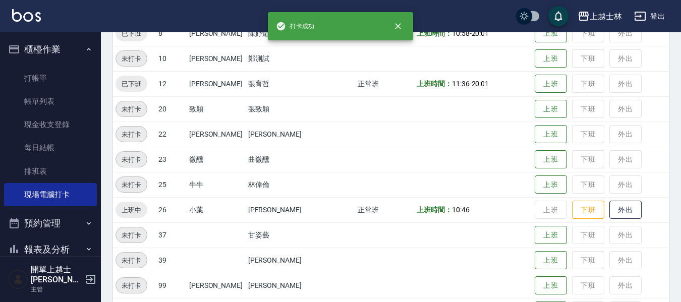
scroll to position [277, 0]
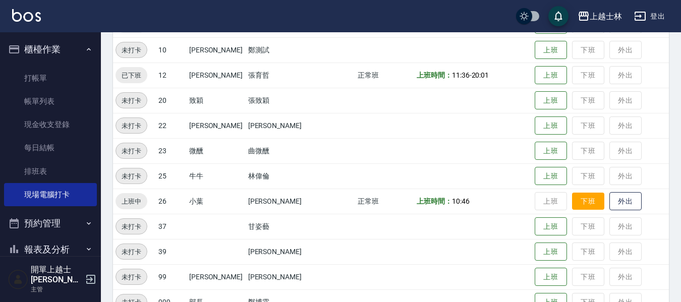
click at [574, 196] on button "下班" at bounding box center [588, 202] width 32 height 18
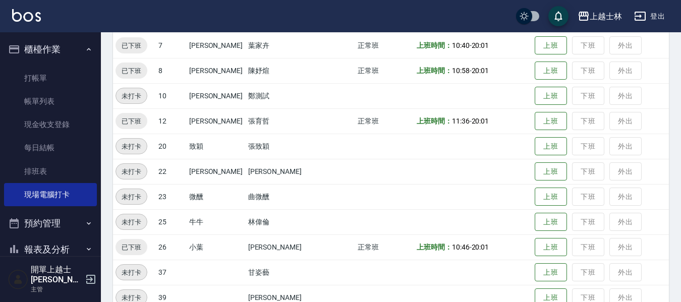
scroll to position [303, 0]
